Goal: Task Accomplishment & Management: Manage account settings

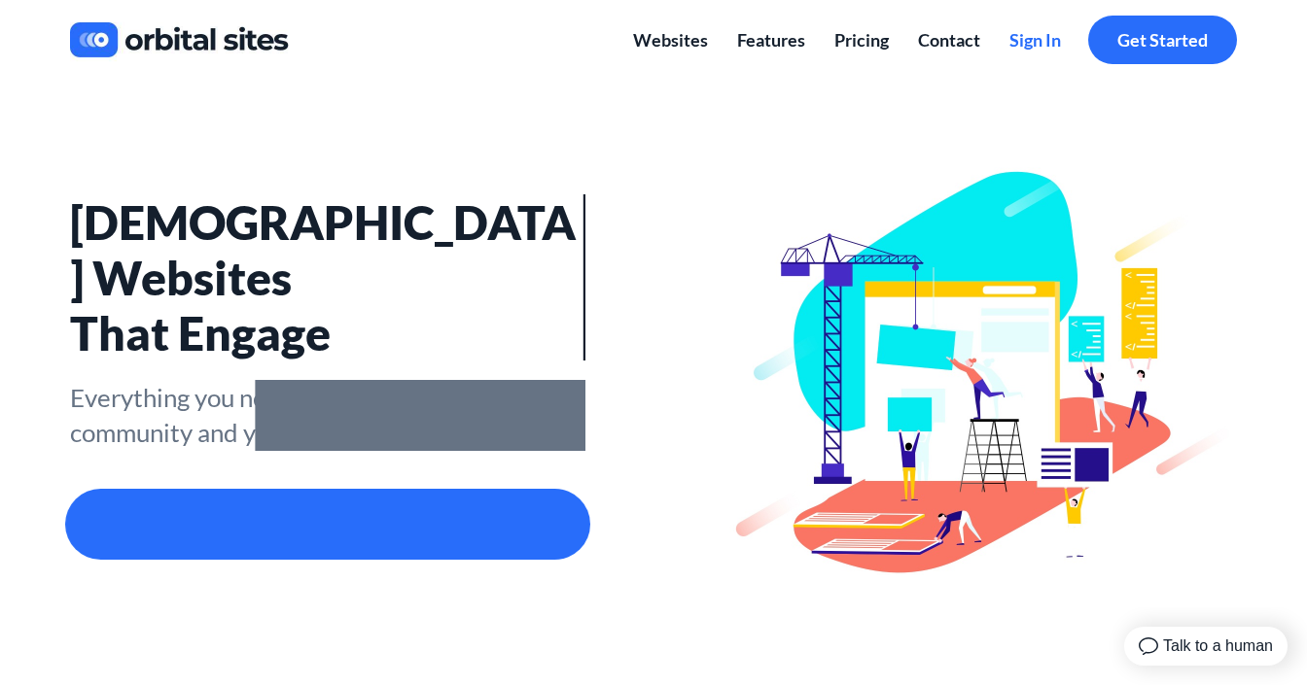
click at [1046, 45] on span "Sign In" at bounding box center [1035, 39] width 52 height 21
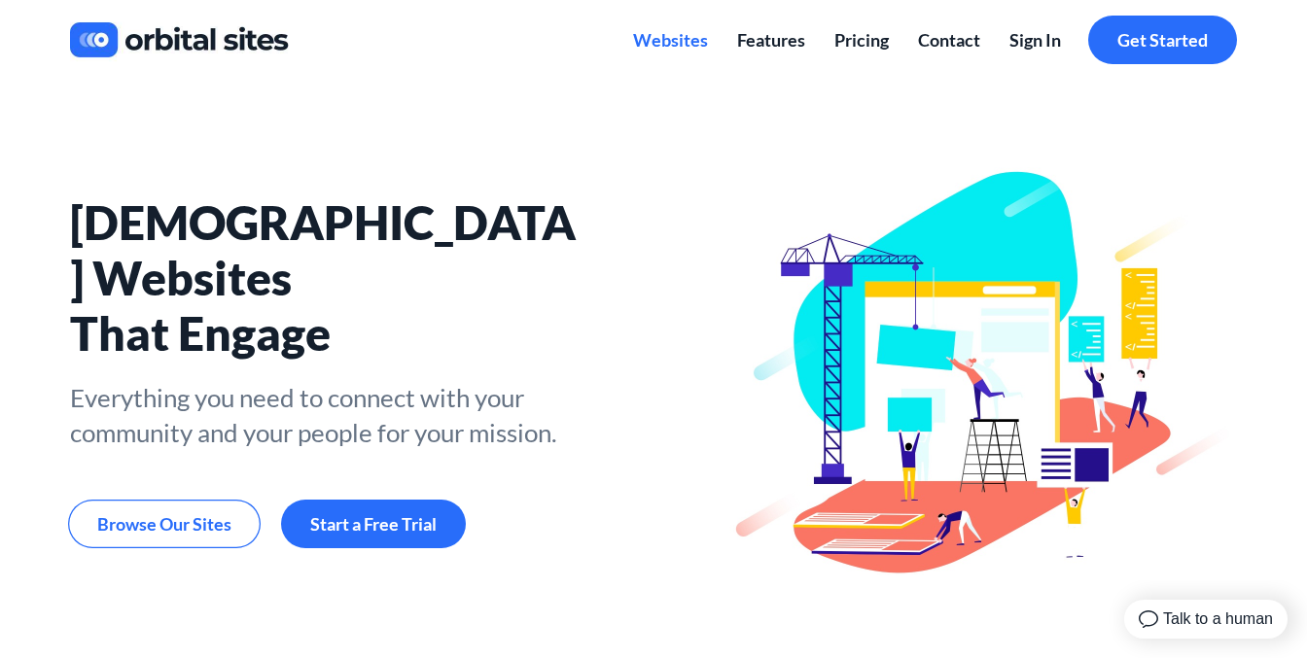
click at [677, 40] on span "Websites" at bounding box center [670, 39] width 75 height 21
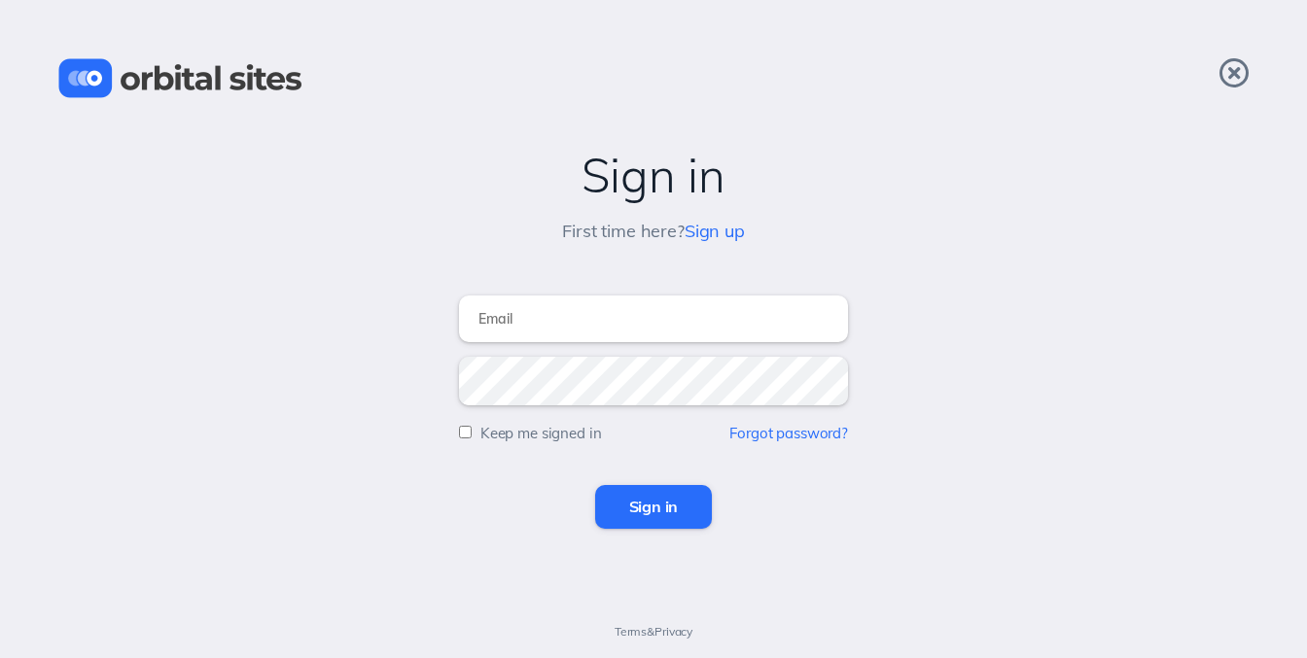
type input "tom@chvrchnsq.org"
click at [653, 507] on input "Sign in" at bounding box center [654, 506] width 118 height 43
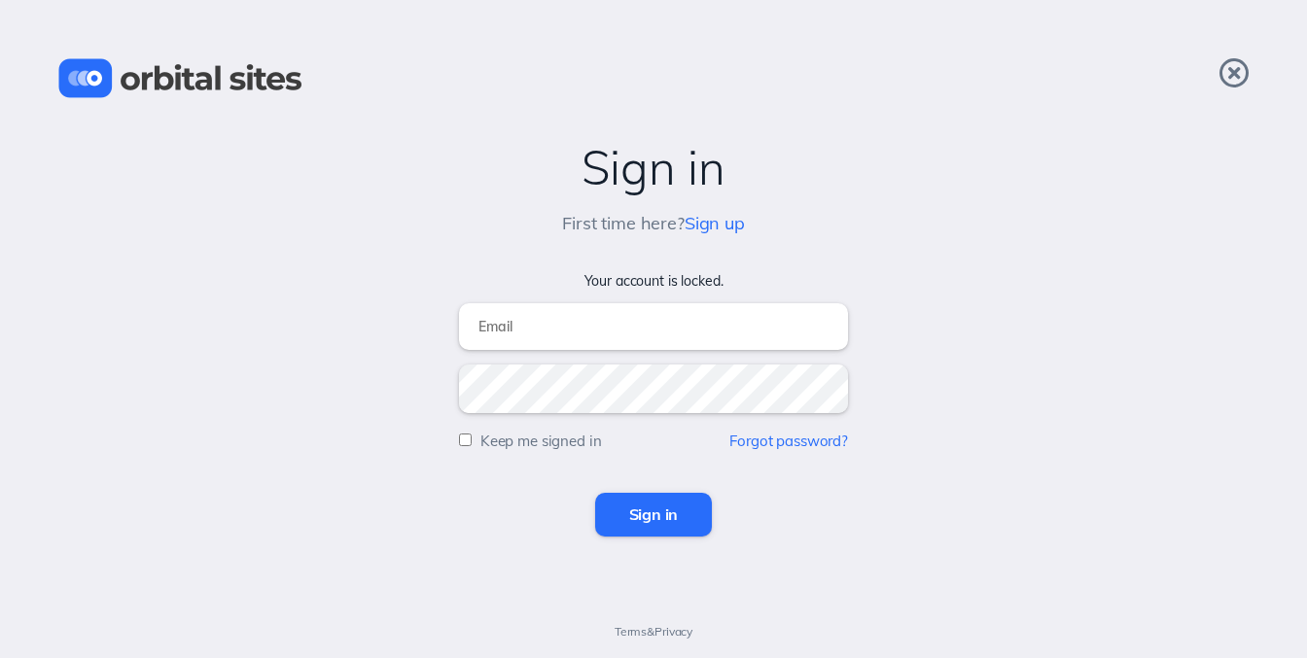
click at [658, 268] on div "Sign in First time here? Sign up Your account is locked. Keep me signed in Forg…" at bounding box center [653, 329] width 1307 height 658
click at [805, 440] on link "Forgot password?" at bounding box center [788, 441] width 119 height 18
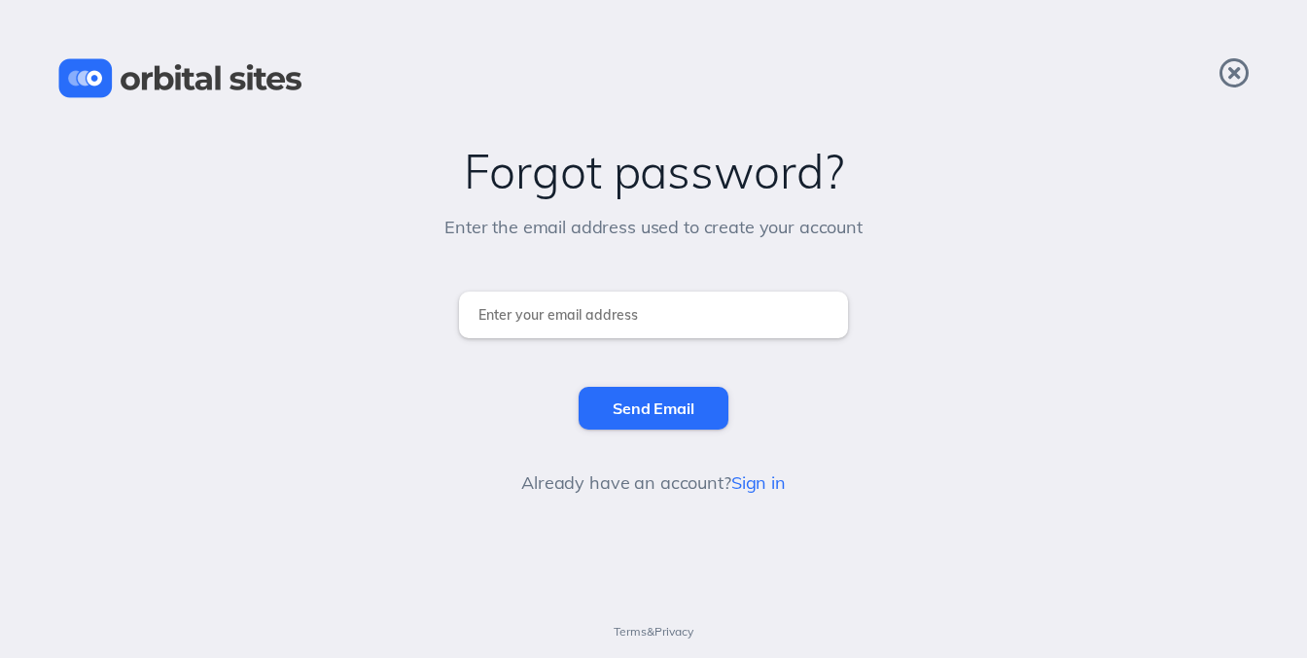
type input "tom@chvrchnsq.org"
click at [654, 404] on input "Send Email" at bounding box center [653, 408] width 149 height 43
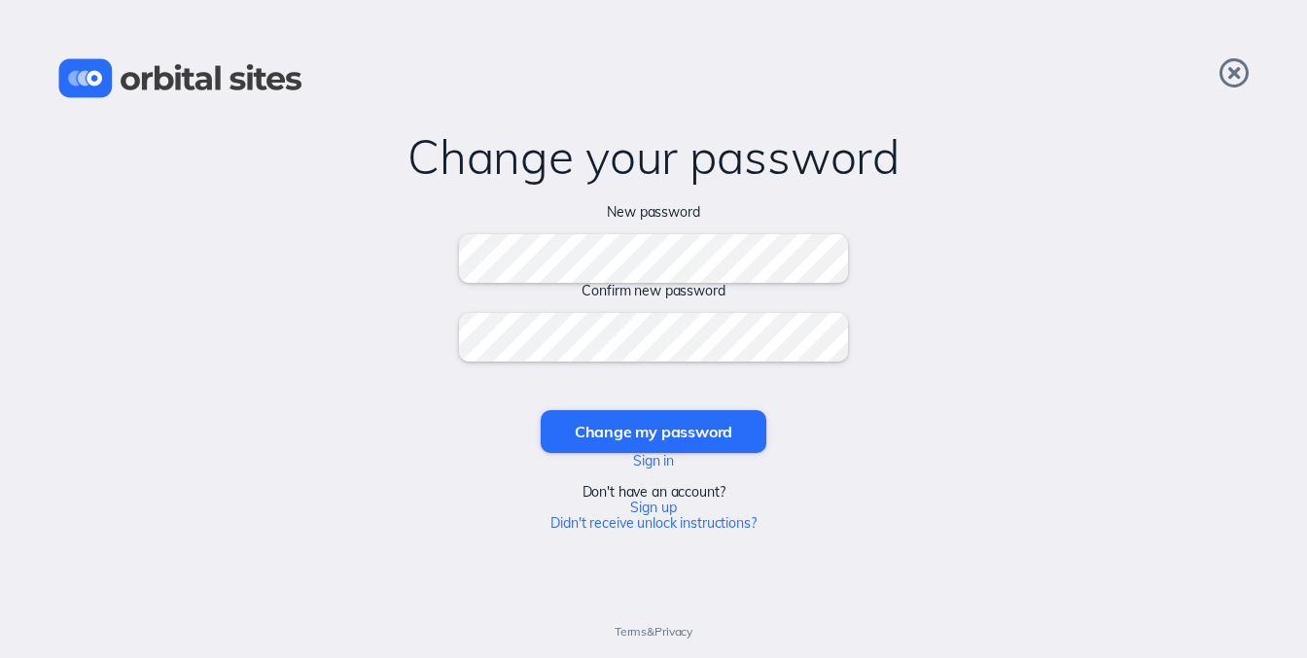
click at [701, 431] on input "Change my password" at bounding box center [654, 431] width 226 height 43
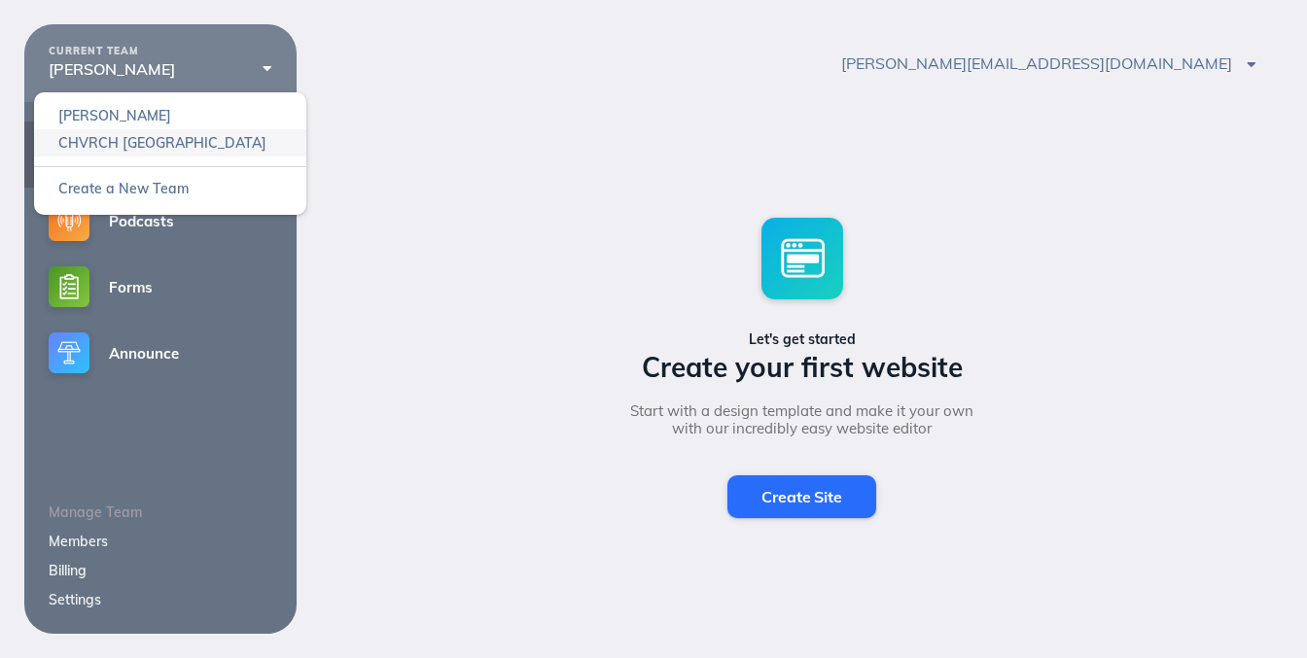
click at [166, 137] on link "CHVRCH [GEOGRAPHIC_DATA]" at bounding box center [170, 142] width 272 height 27
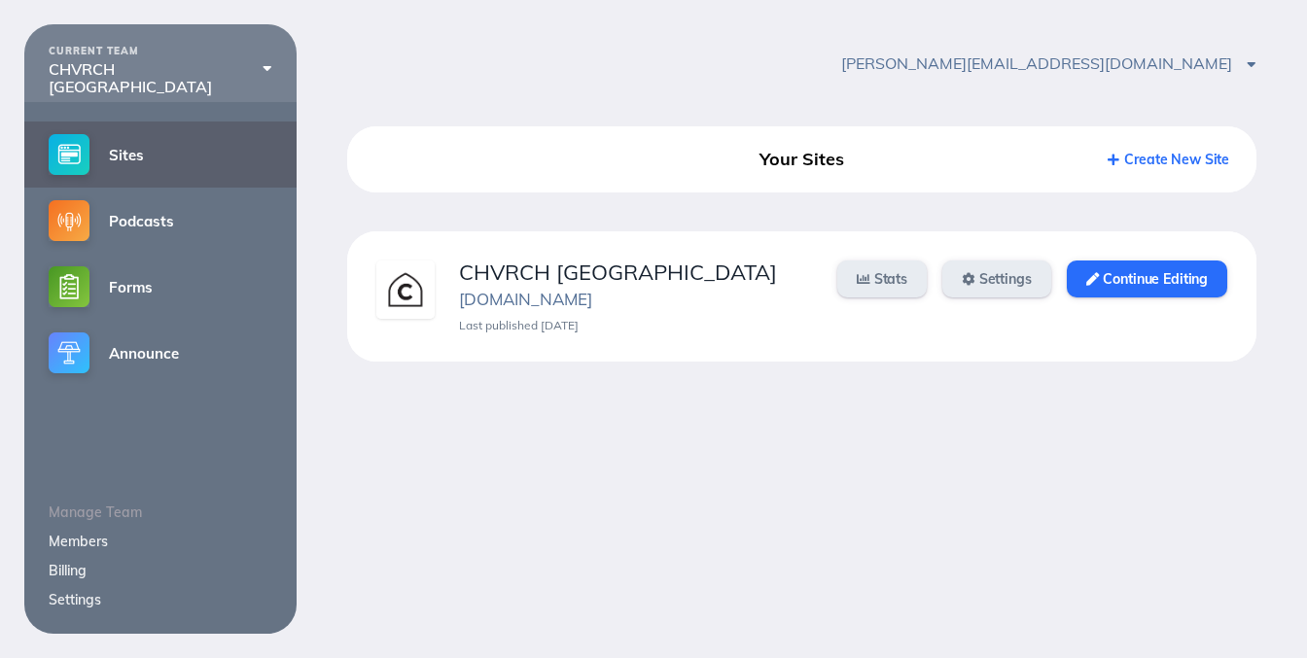
click at [548, 80] on div "[PERSON_NAME][EMAIL_ADDRESS][DOMAIN_NAME] Account Settings Sign Out" at bounding box center [802, 63] width 1010 height 78
click at [1140, 270] on link "Continue Editing" at bounding box center [1147, 279] width 160 height 37
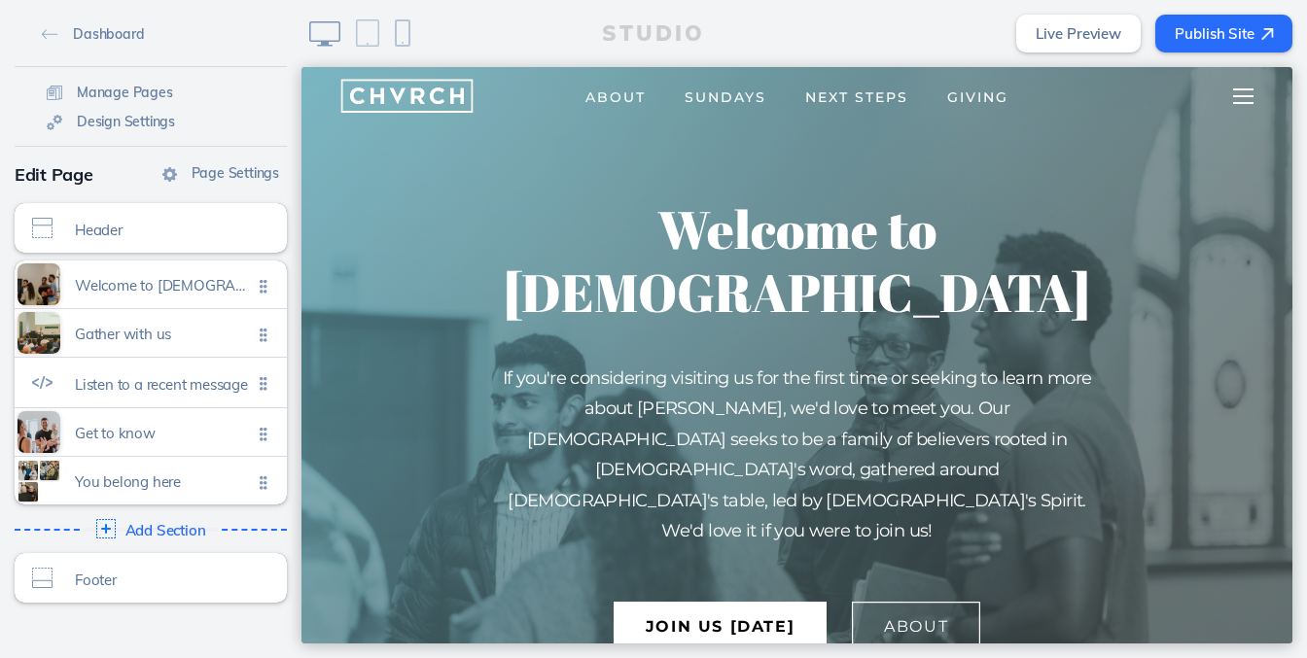
click at [1241, 95] on span at bounding box center [1243, 96] width 20 height 2
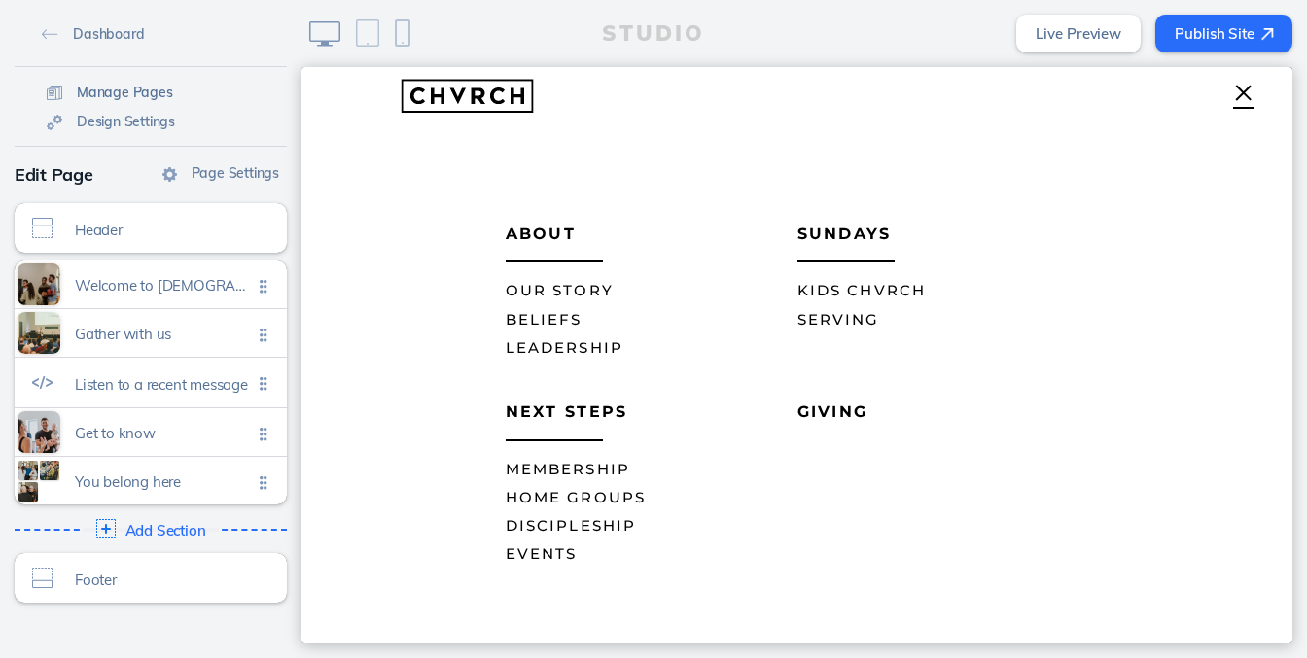
click at [124, 88] on span "Manage Pages" at bounding box center [125, 93] width 96 height 18
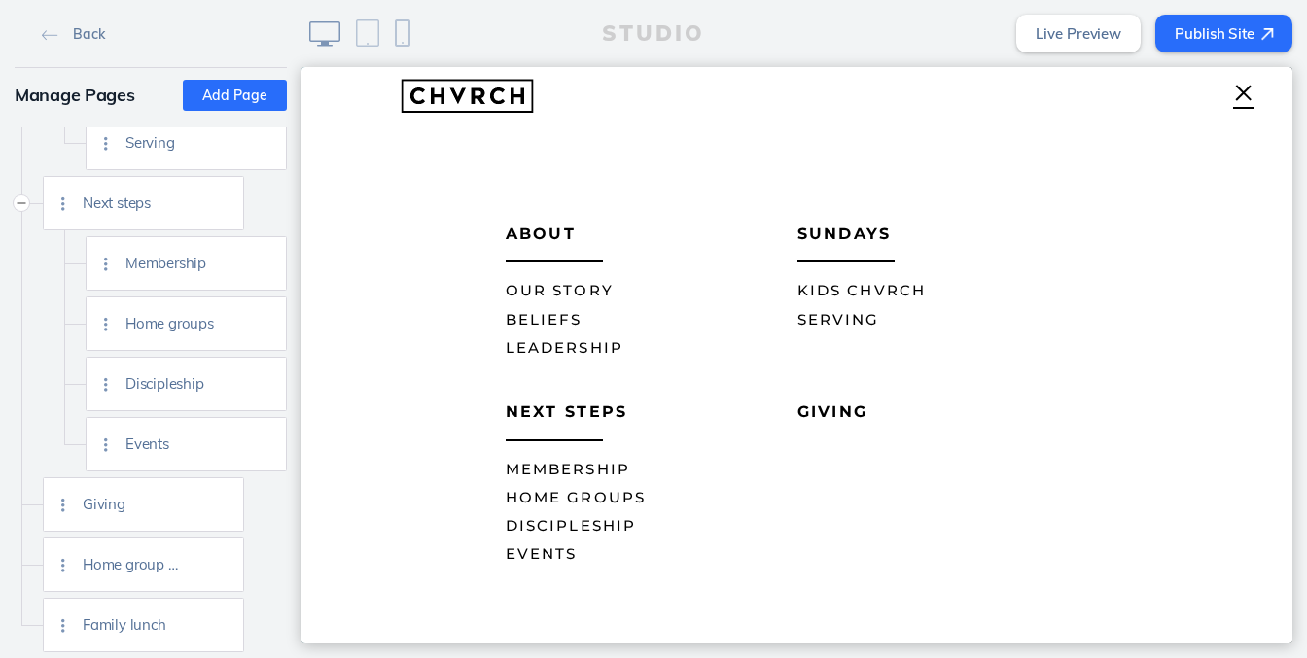
click at [215, 91] on button "Add Page" at bounding box center [235, 95] width 104 height 31
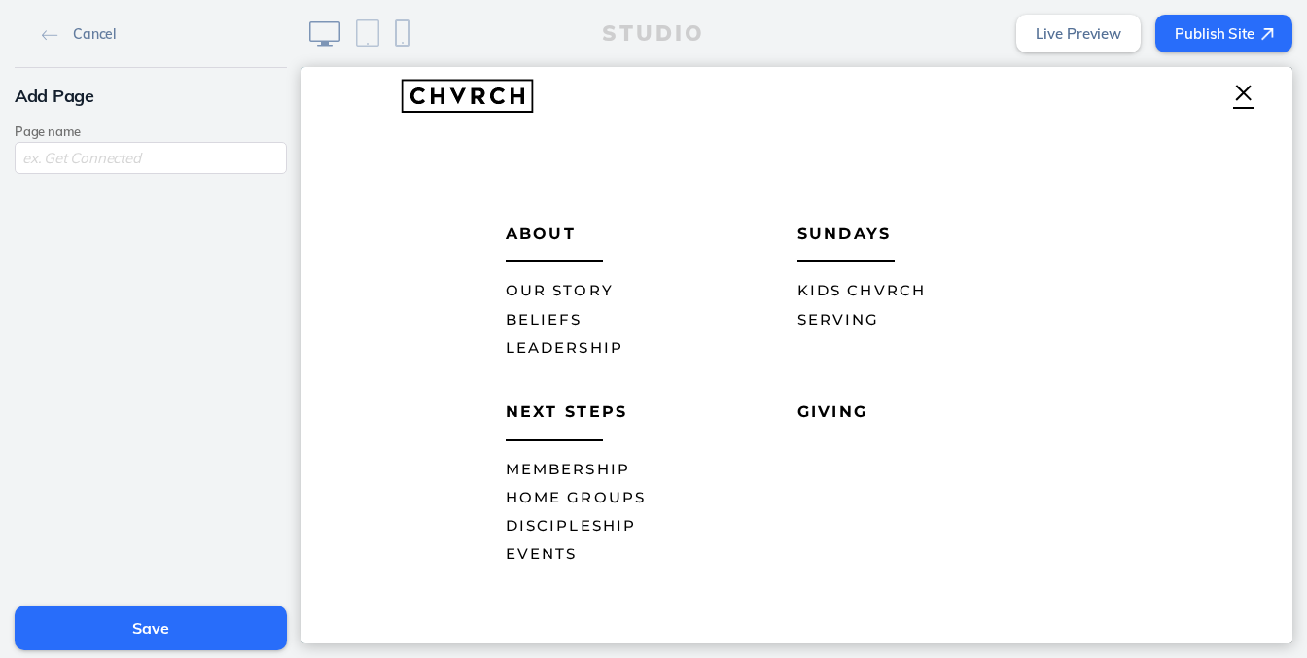
click at [147, 158] on input "text" at bounding box center [151, 158] width 272 height 32
type input "Employment"
click at [171, 619] on button "Save" at bounding box center [151, 628] width 272 height 45
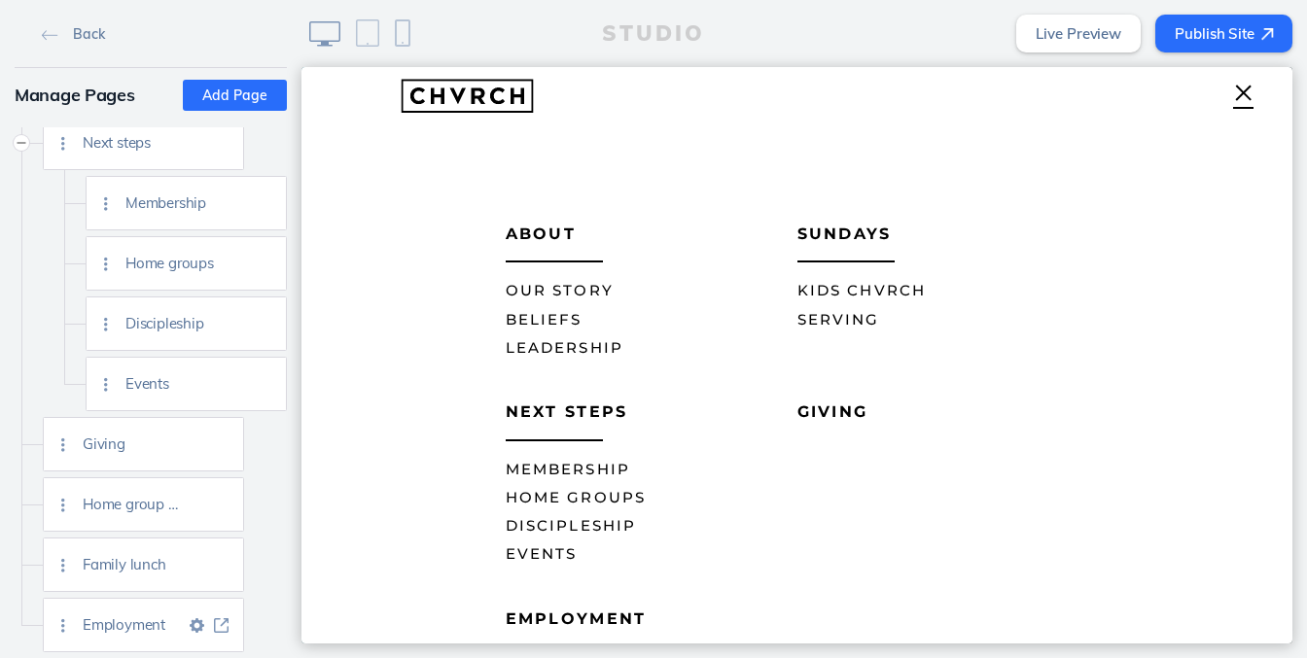
click at [198, 624] on img at bounding box center [197, 625] width 15 height 15
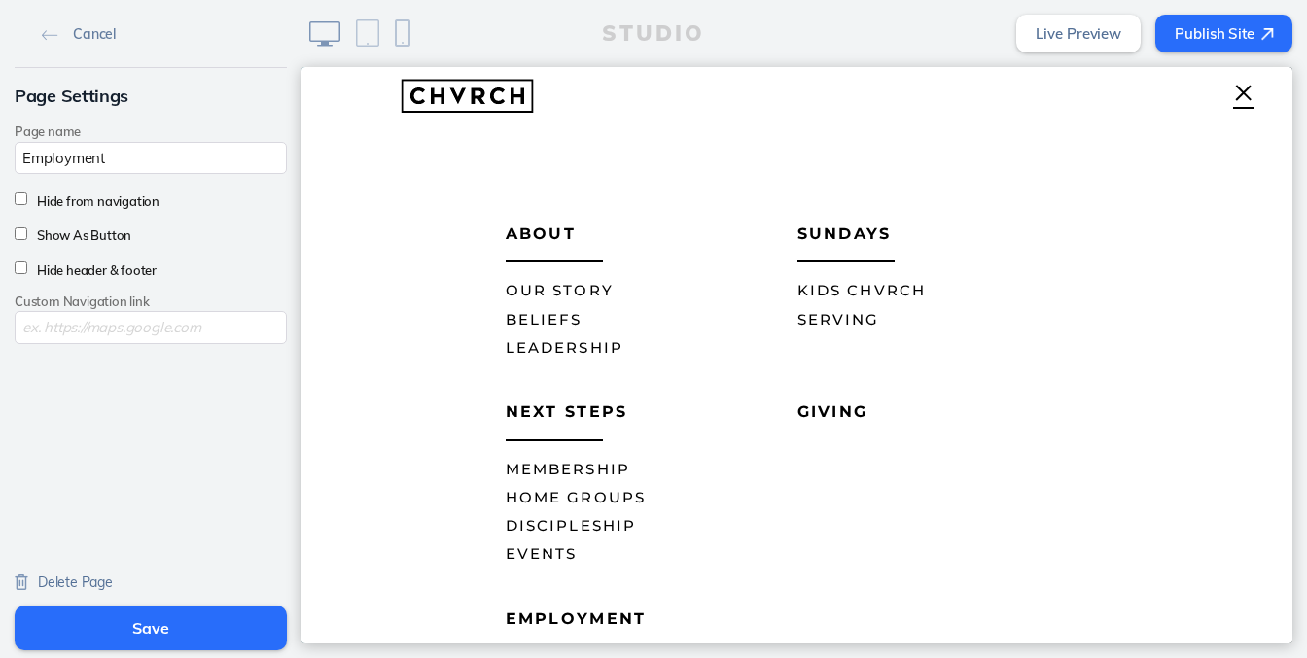
click at [141, 617] on button "Save" at bounding box center [151, 628] width 272 height 45
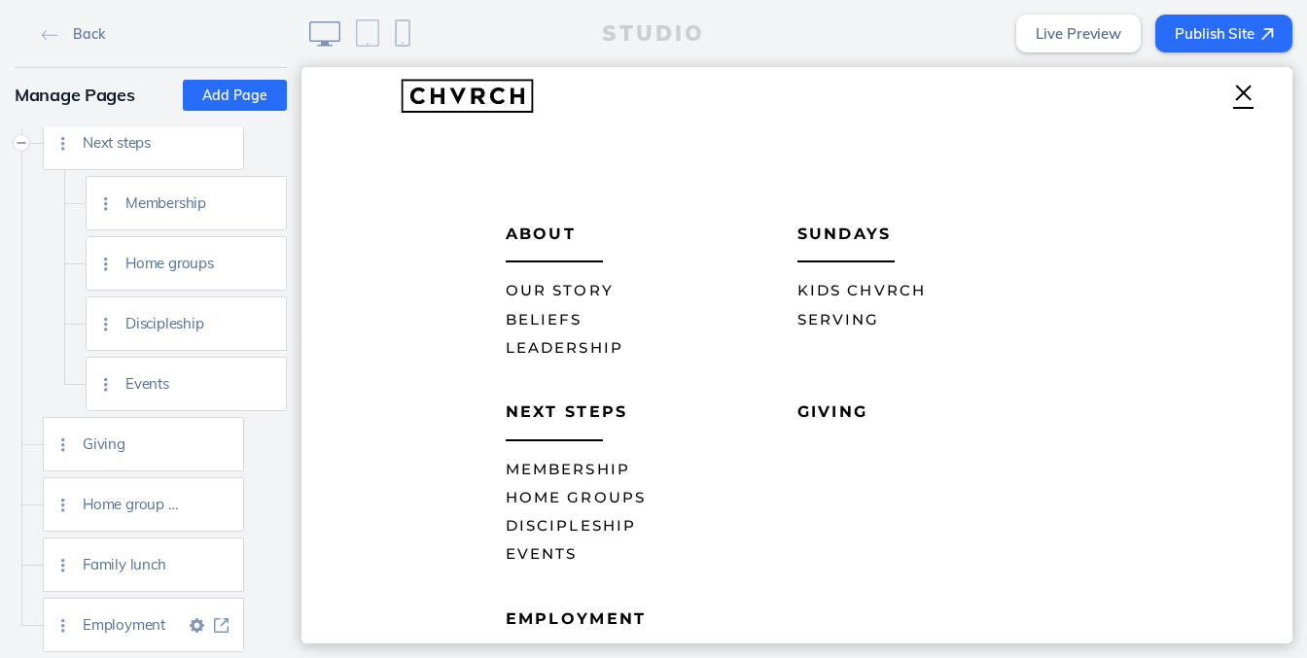
scroll to position [497, 0]
click at [169, 626] on span "Employment" at bounding box center [134, 624] width 102 height 17
click at [200, 625] on img at bounding box center [197, 625] width 15 height 15
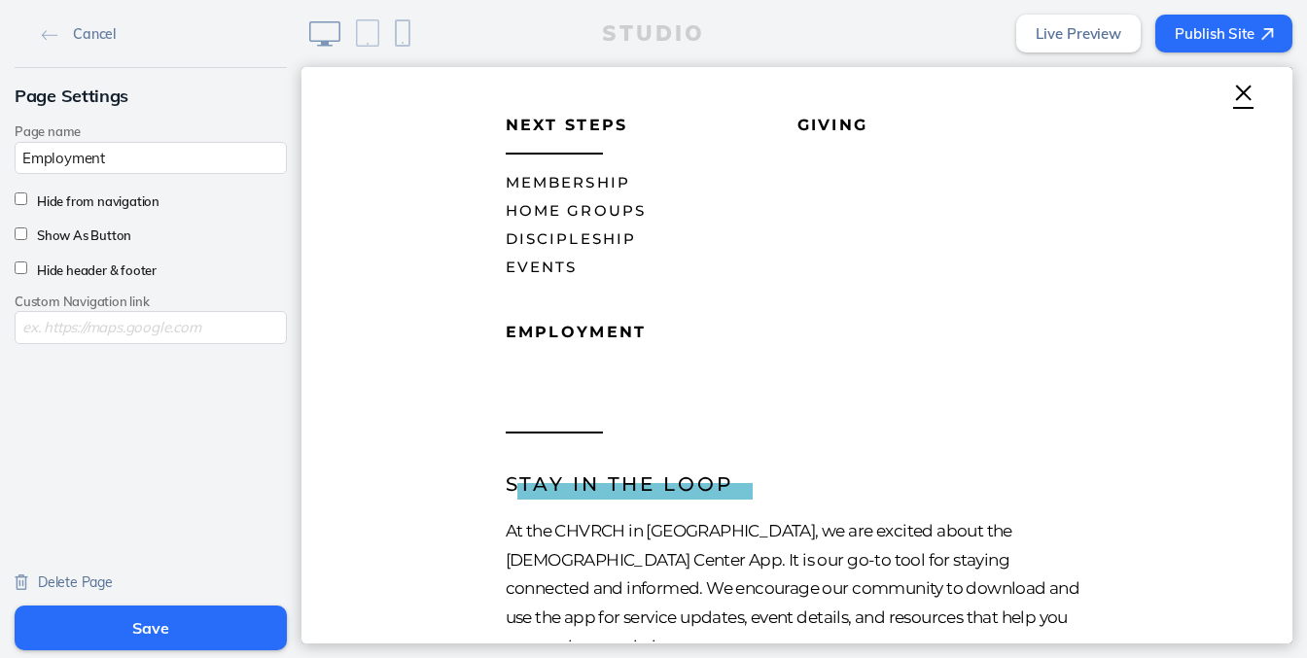
scroll to position [290, 0]
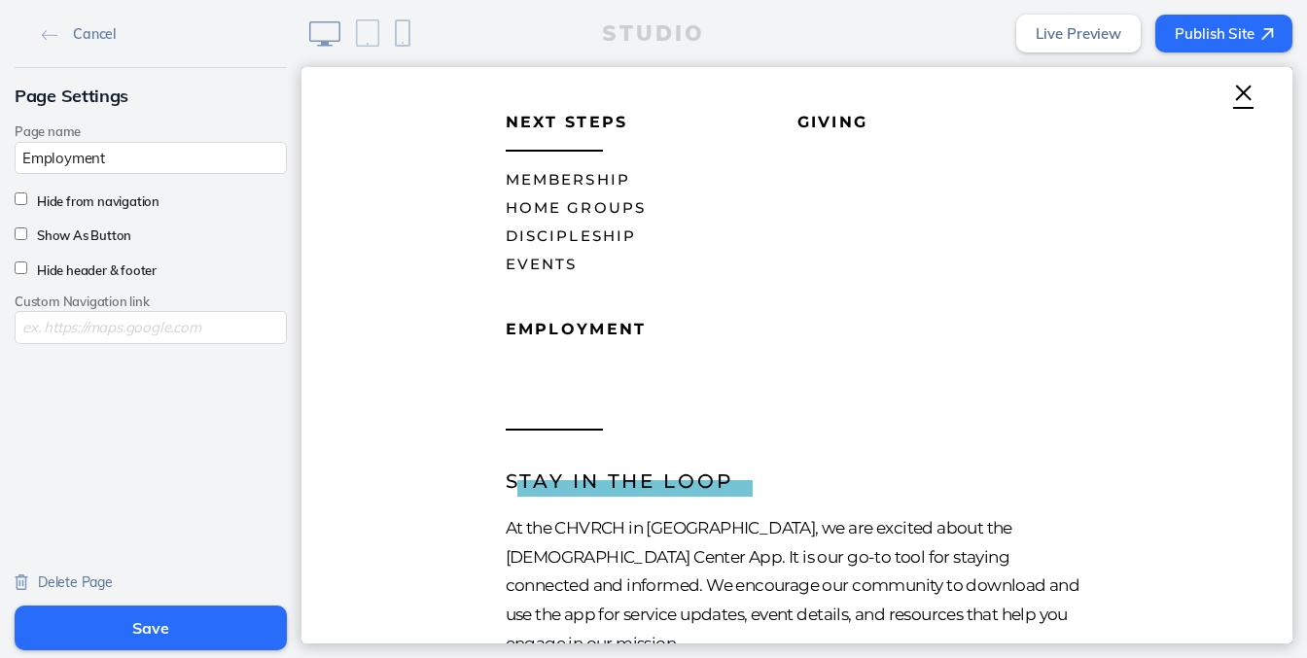
click at [160, 628] on button "Save" at bounding box center [151, 628] width 272 height 45
